Goal: Transaction & Acquisition: Purchase product/service

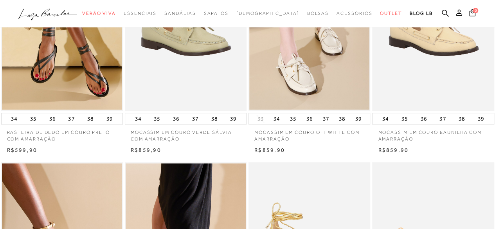
scroll to position [509, 0]
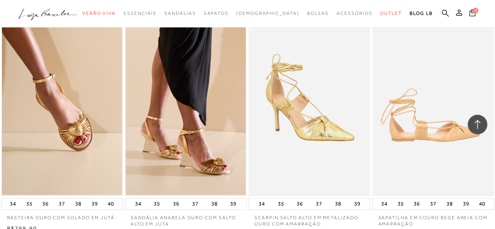
click at [454, 150] on img at bounding box center [433, 104] width 121 height 183
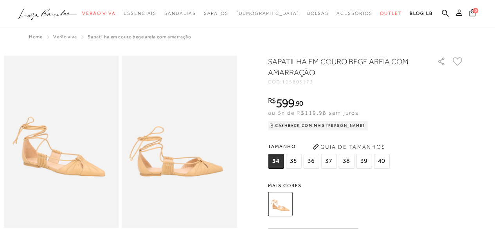
click at [443, 13] on icon at bounding box center [445, 12] width 7 height 7
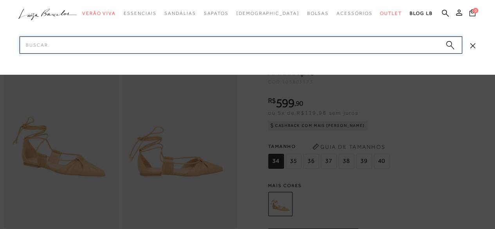
click at [196, 45] on input "Pesquisar" at bounding box center [241, 44] width 442 height 17
type input "pescador"
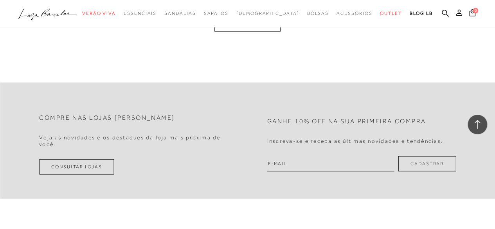
scroll to position [743, 0]
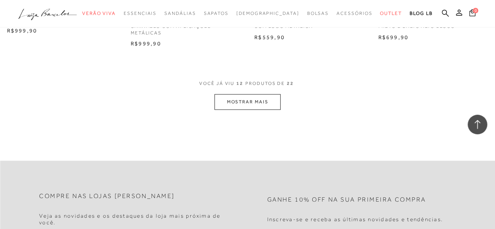
click at [254, 101] on button "MOSTRAR MAIS" at bounding box center [247, 101] width 66 height 15
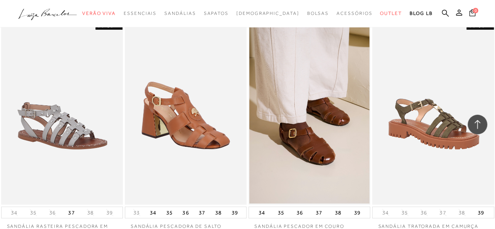
scroll to position [1056, 0]
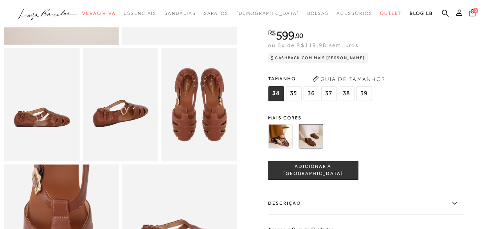
scroll to position [156, 0]
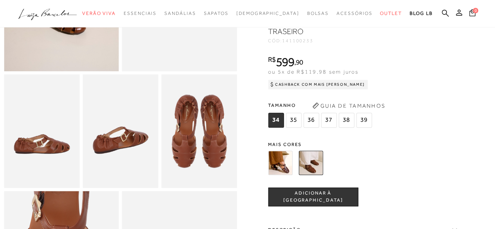
click at [281, 174] on img at bounding box center [280, 163] width 24 height 24
